Goal: Information Seeking & Learning: Learn about a topic

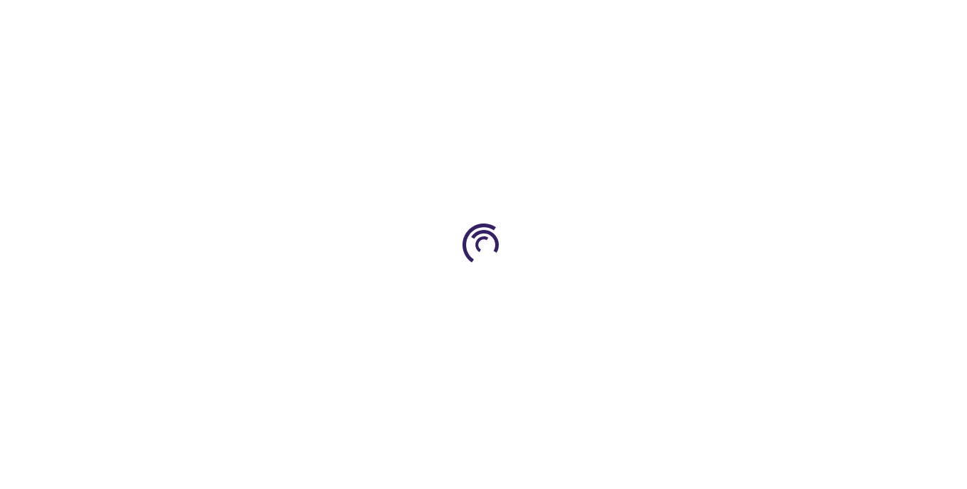
type input "0"
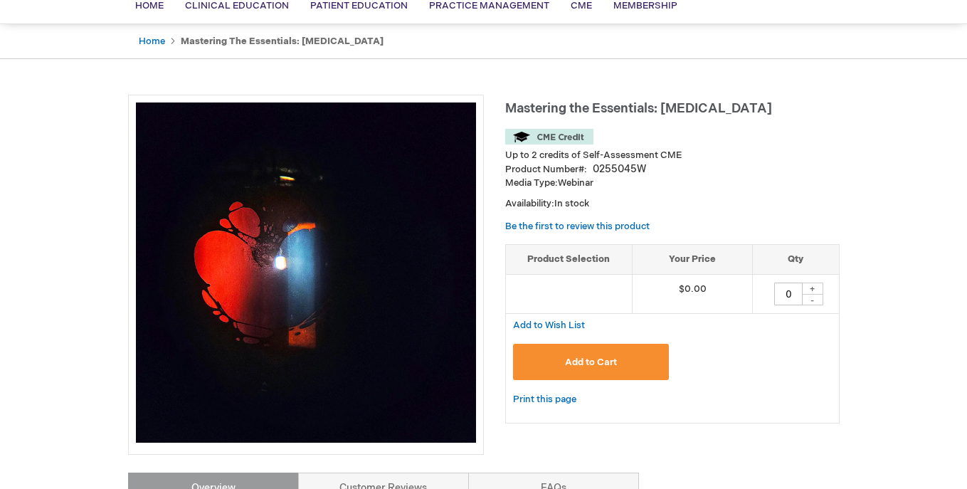
scroll to position [115, 0]
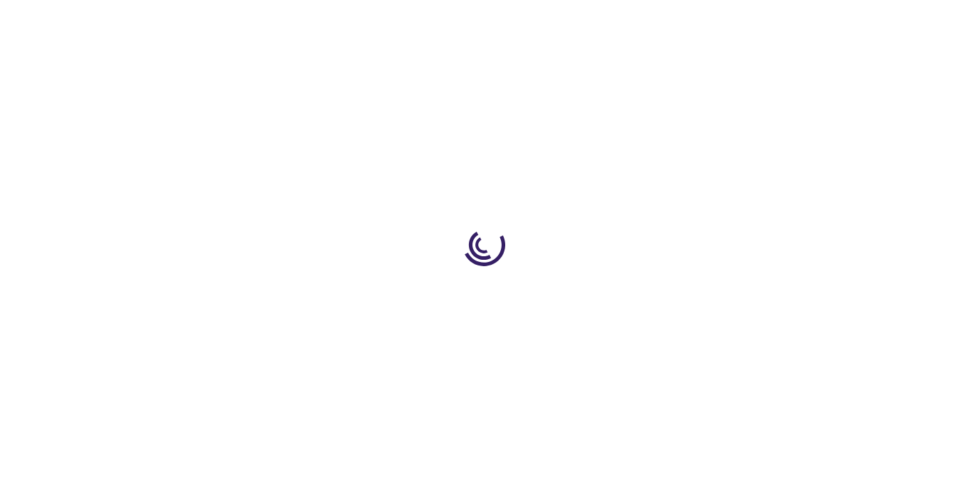
type input "0"
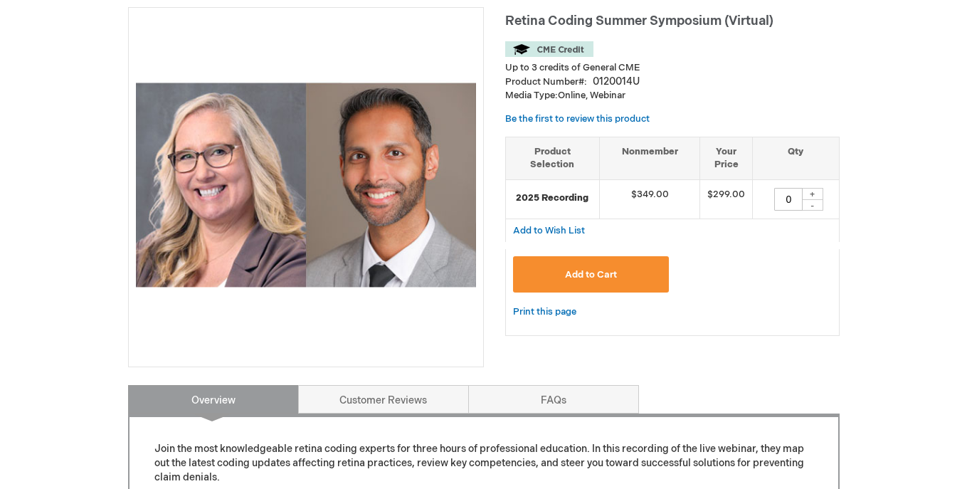
scroll to position [204, 0]
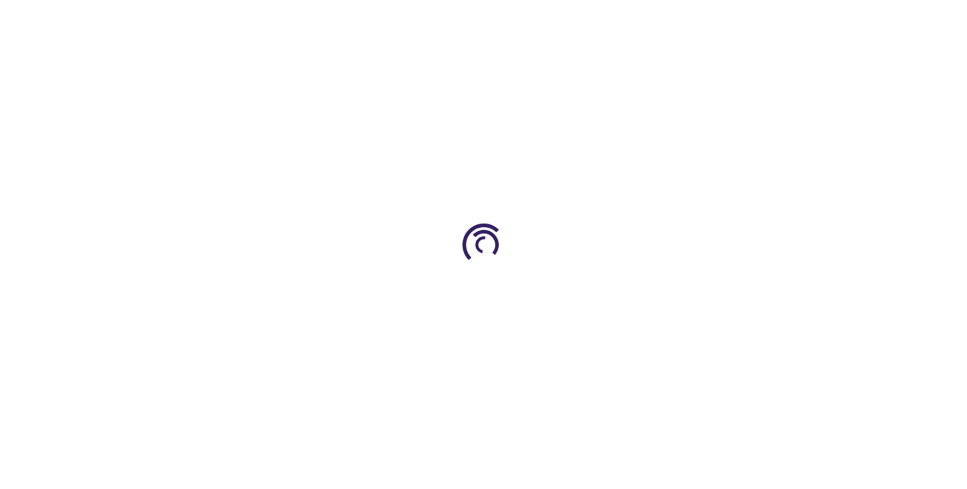
type input "0"
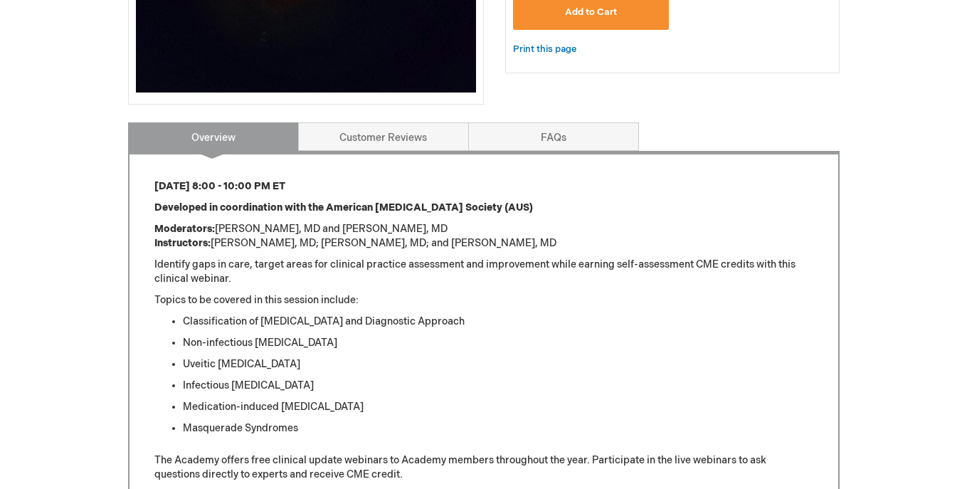
scroll to position [453, 0]
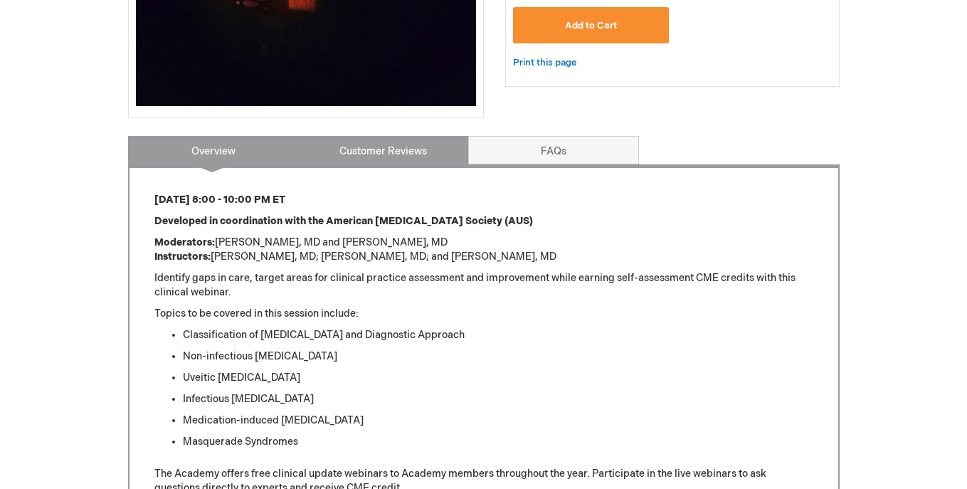
click at [411, 157] on link "Customer Reviews" at bounding box center [383, 150] width 171 height 28
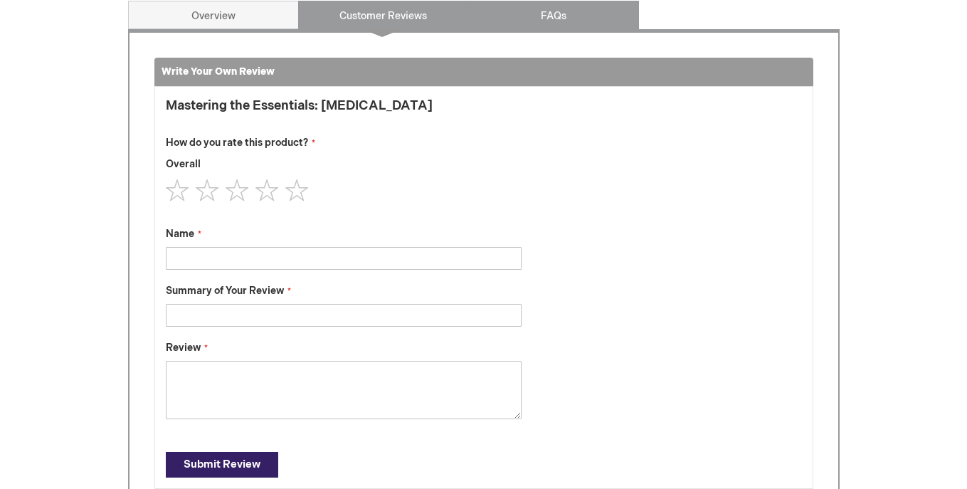
click at [593, 23] on link "FAQs" at bounding box center [553, 15] width 171 height 28
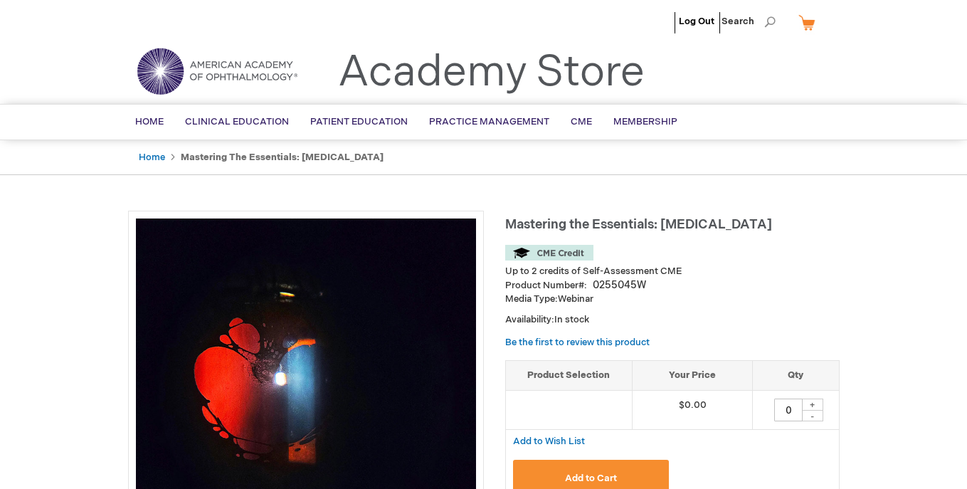
scroll to position [0, 0]
